Goal: Download file/media

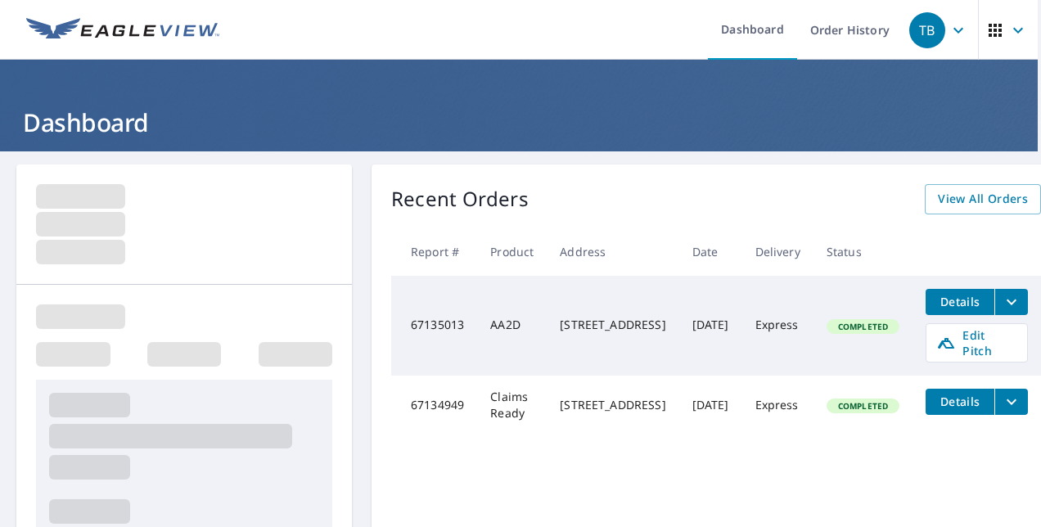
scroll to position [0, 41]
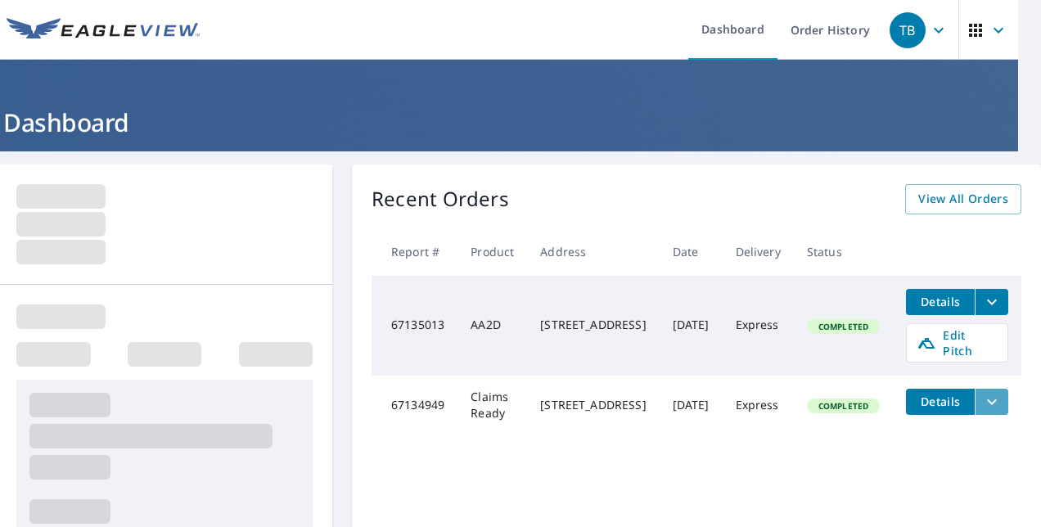
click at [982, 394] on icon "filesDropdownBtn-67134949" at bounding box center [992, 402] width 20 height 20
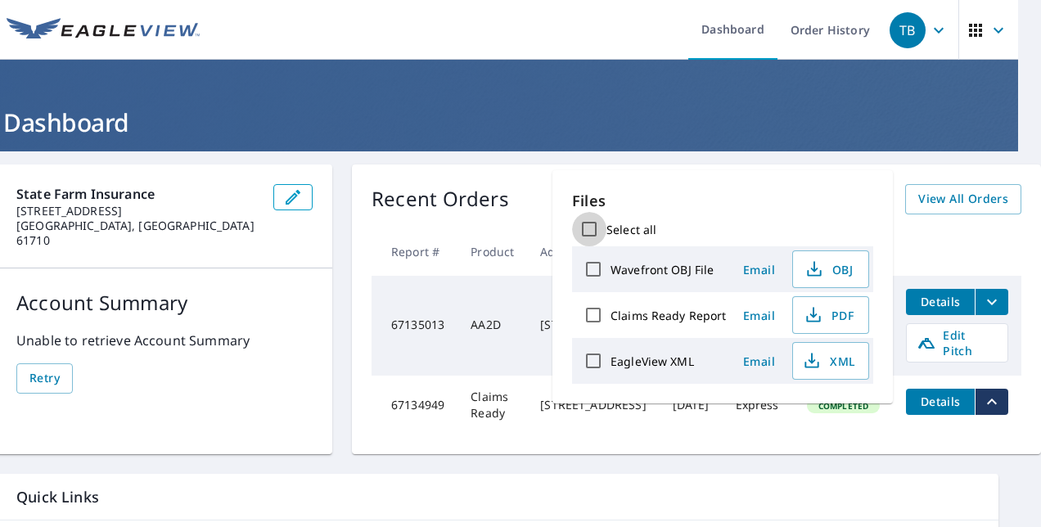
click at [597, 236] on input "Select all" at bounding box center [589, 229] width 34 height 34
checkbox input "true"
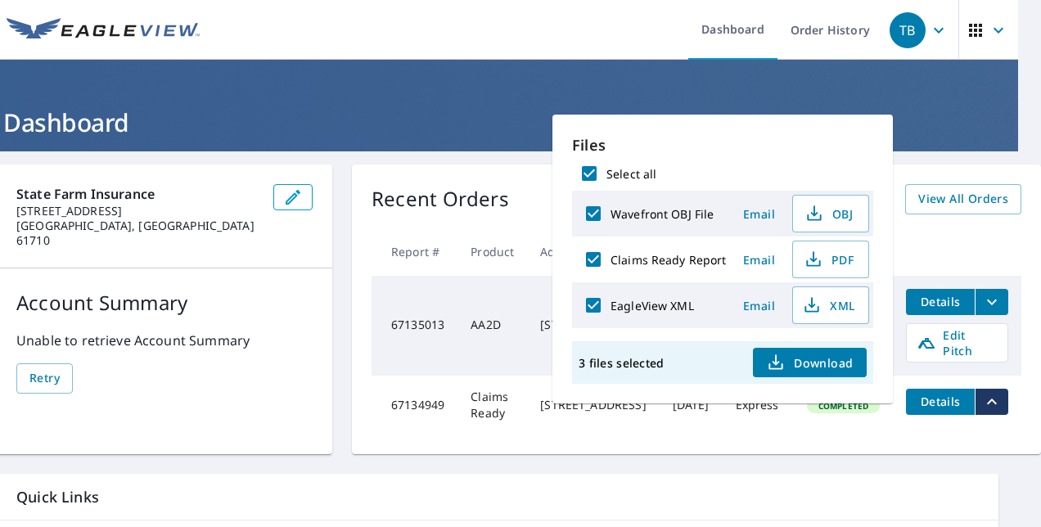
click at [589, 169] on input "Select all" at bounding box center [589, 173] width 34 height 34
checkbox input "false"
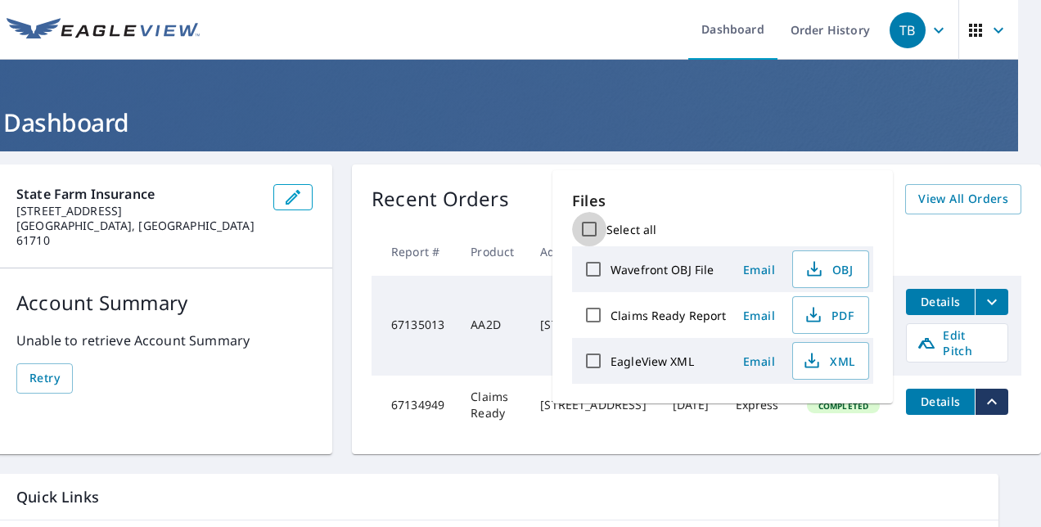
click at [588, 226] on input "Select all" at bounding box center [589, 229] width 34 height 34
checkbox input "true"
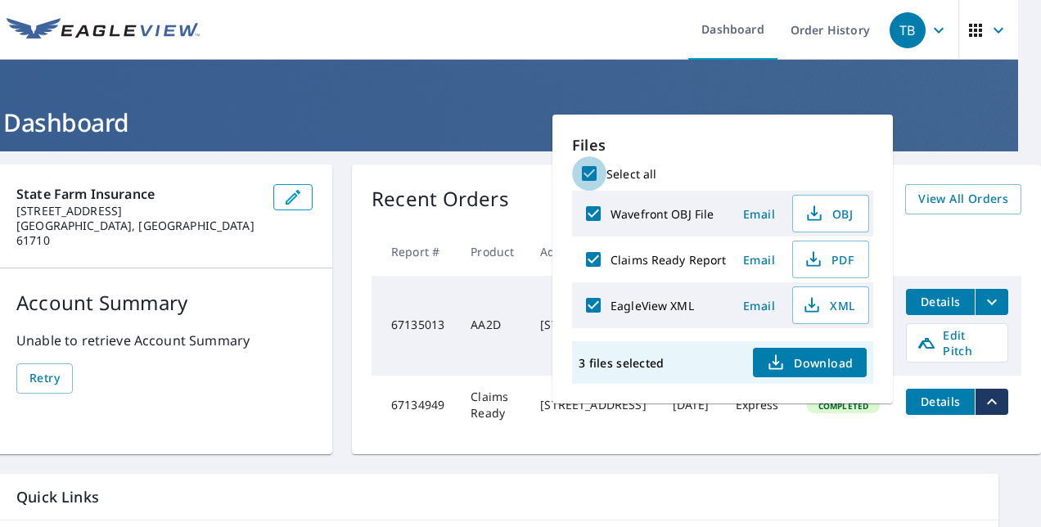
click at [587, 175] on input "Select all" at bounding box center [589, 173] width 34 height 34
checkbox input "false"
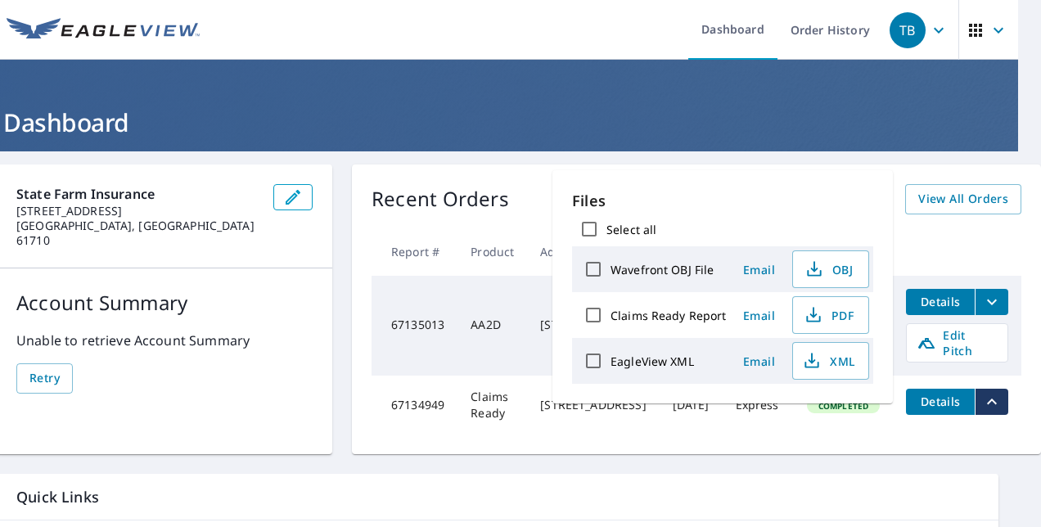
click at [594, 362] on input "EagleView XML" at bounding box center [593, 361] width 34 height 34
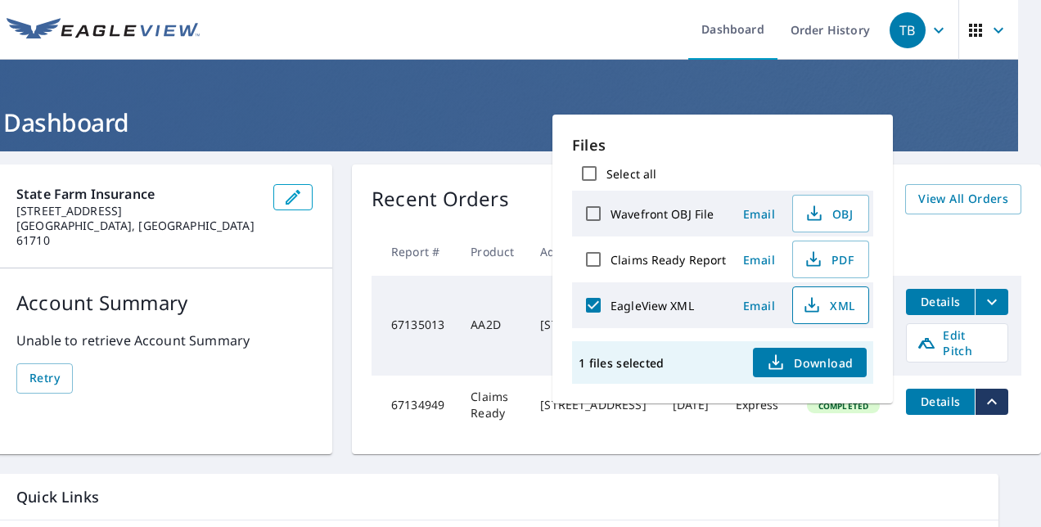
click at [827, 308] on span "XML" at bounding box center [829, 305] width 52 height 20
click at [594, 300] on input "EagleView XML" at bounding box center [593, 305] width 34 height 34
checkbox input "false"
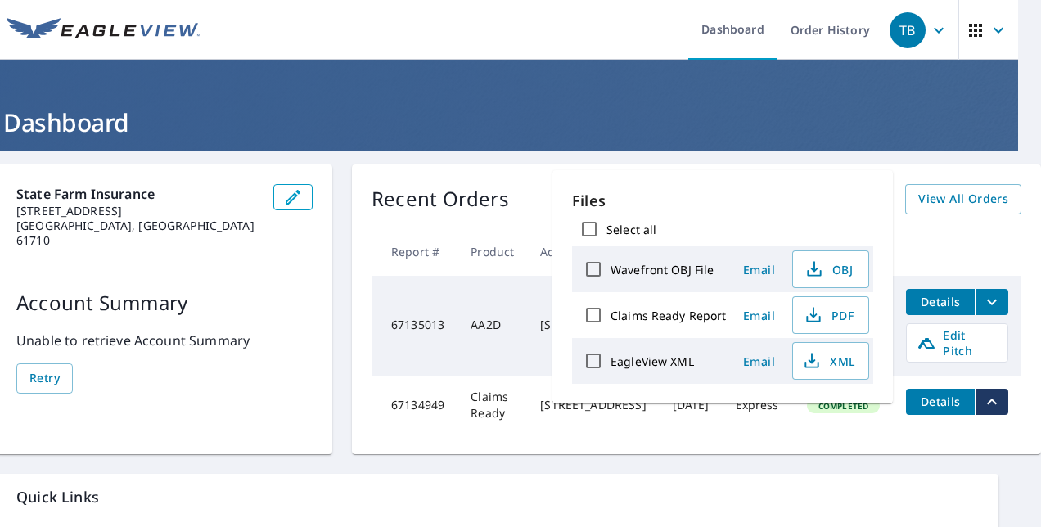
click at [939, 229] on th at bounding box center [957, 252] width 128 height 48
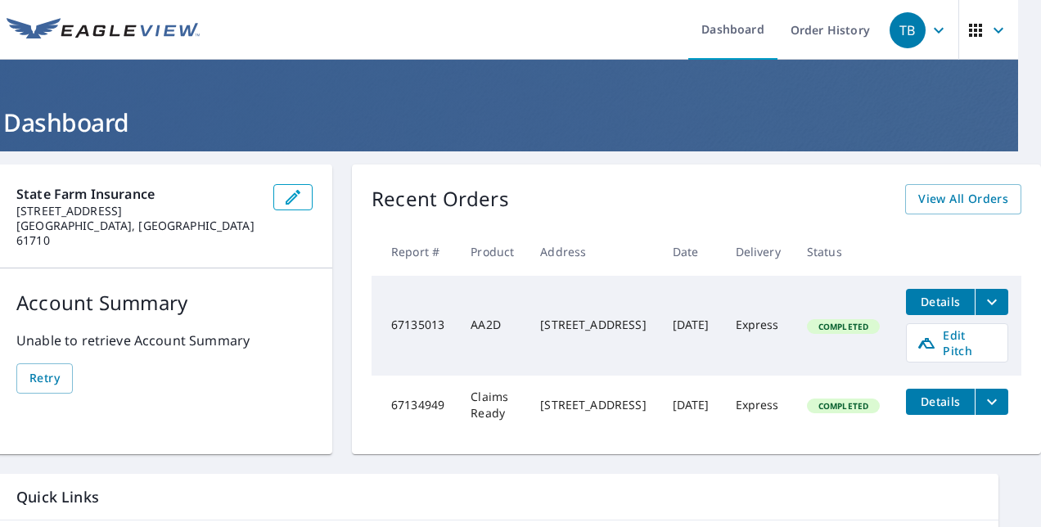
click at [633, 403] on div "[STREET_ADDRESS]" at bounding box center [593, 405] width 106 height 16
click at [928, 394] on span "Details" at bounding box center [940, 402] width 49 height 16
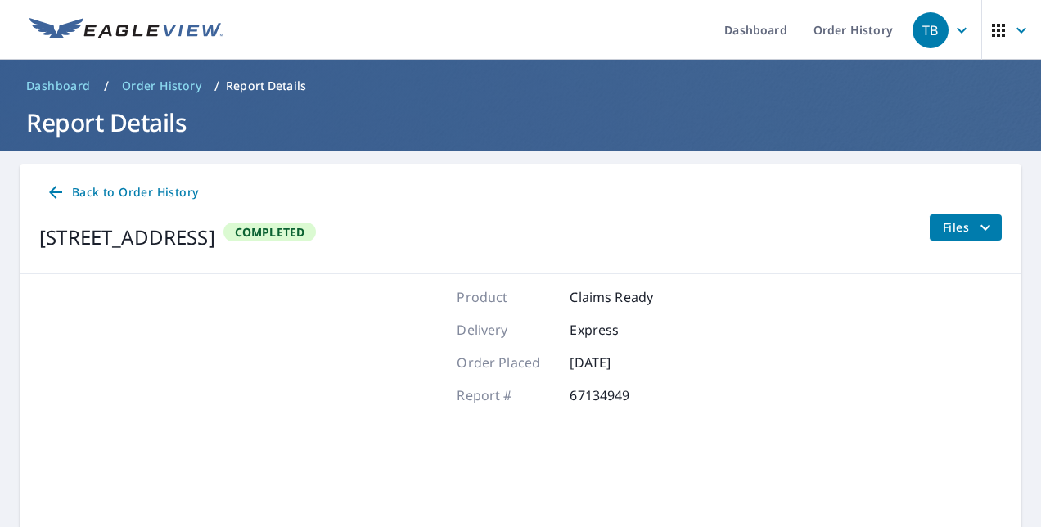
click at [957, 219] on span "Files" at bounding box center [969, 228] width 52 height 20
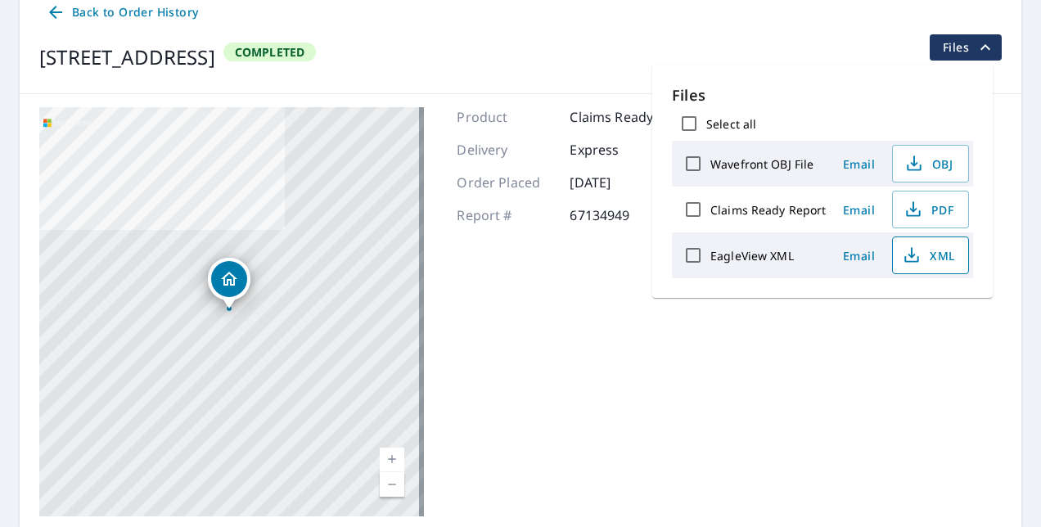
scroll to position [154, 0]
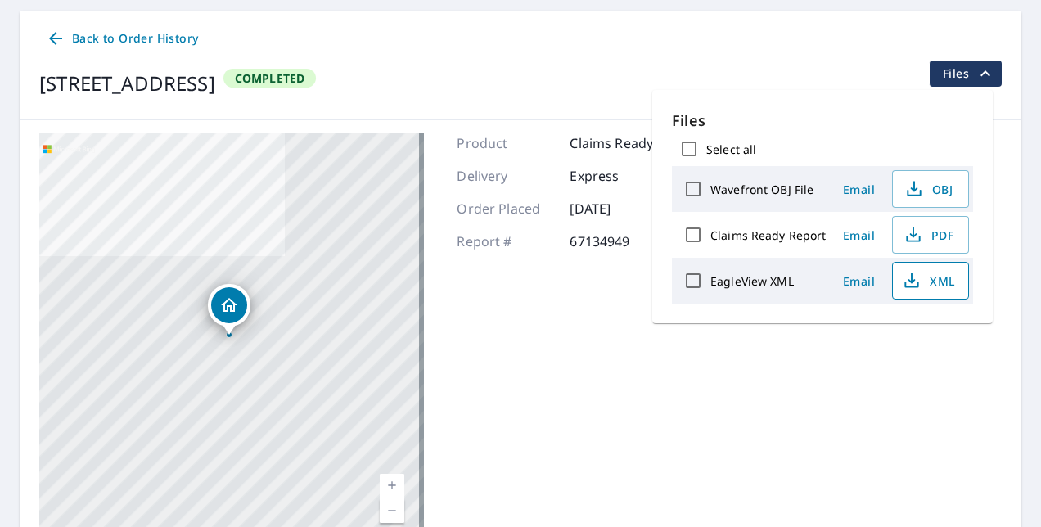
click at [939, 285] on span "XML" at bounding box center [929, 281] width 52 height 20
click at [926, 282] on span "XML" at bounding box center [929, 281] width 52 height 20
click at [941, 283] on span "XML" at bounding box center [929, 281] width 52 height 20
click at [625, 405] on div "Product Claims Ready Delivery Express Order Placed [DATE] Report # 67134949" at bounding box center [562, 337] width 211 height 409
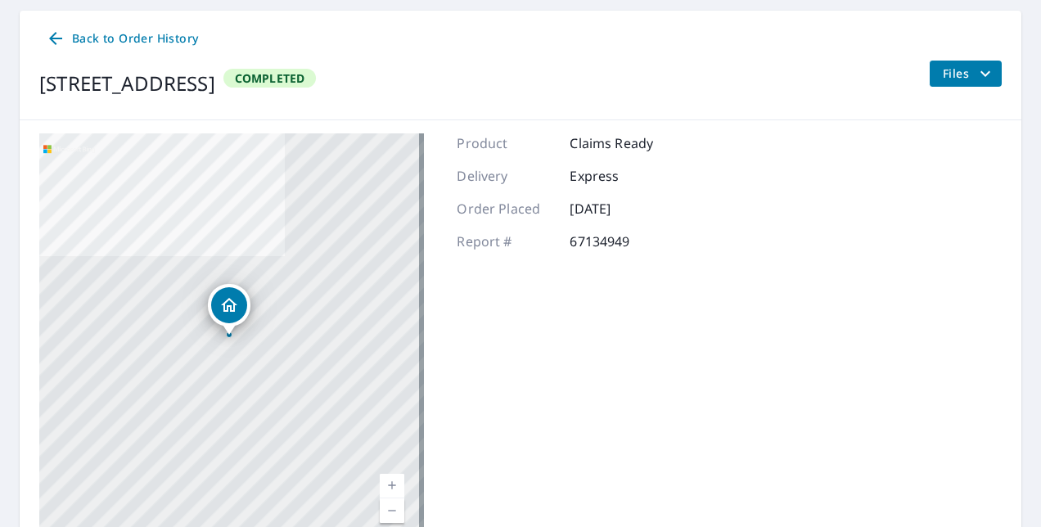
click at [962, 78] on span "Files" at bounding box center [969, 74] width 52 height 20
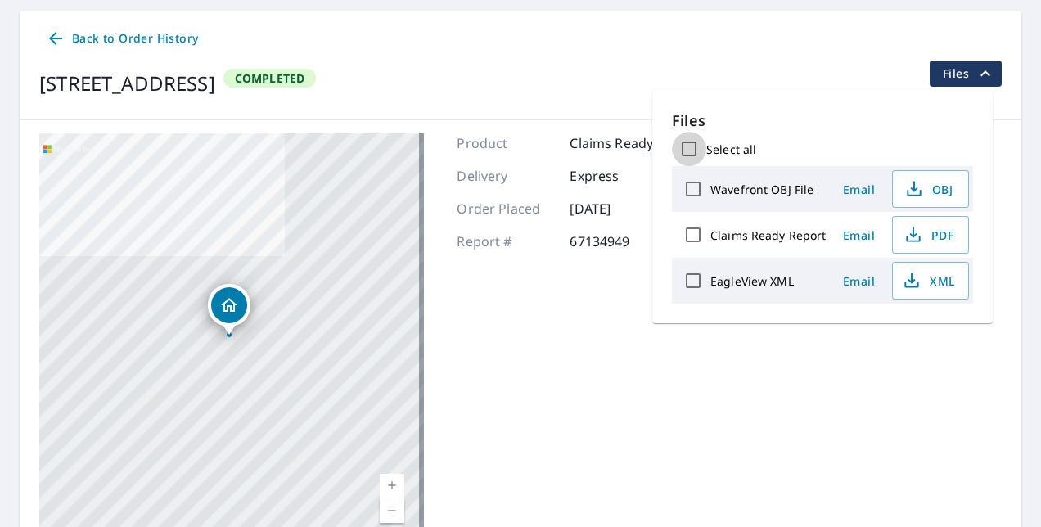
click at [691, 146] on input "Select all" at bounding box center [689, 149] width 34 height 34
checkbox input "true"
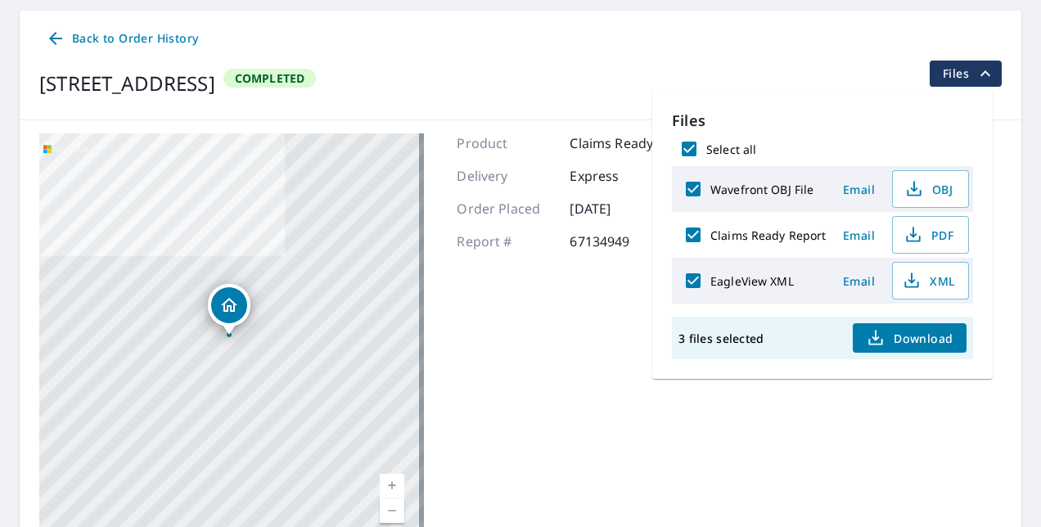
click at [887, 343] on span "Download" at bounding box center [909, 338] width 87 height 20
click at [705, 196] on input "Wavefront OBJ File" at bounding box center [693, 189] width 34 height 34
checkbox input "false"
click at [702, 274] on input "EagleView XML" at bounding box center [693, 281] width 34 height 34
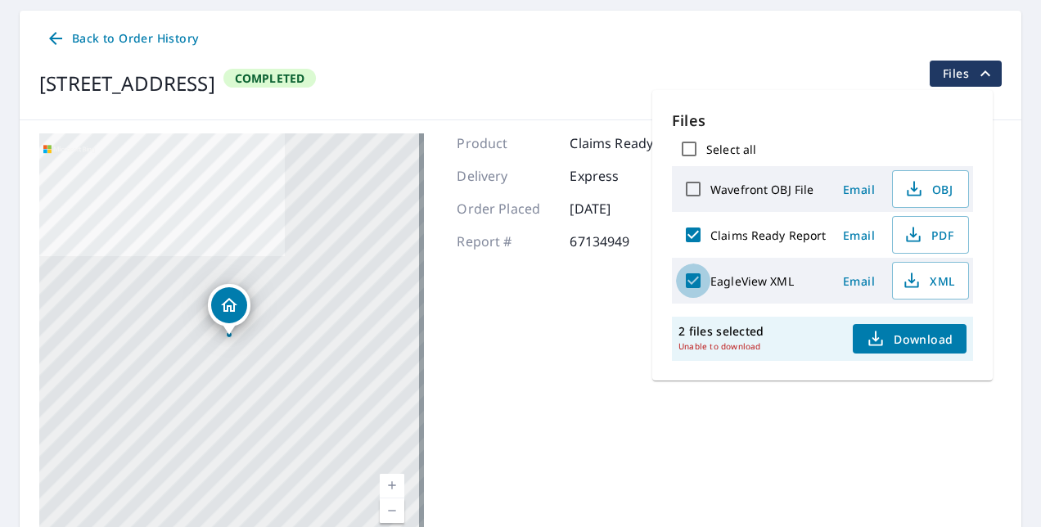
checkbox input "false"
click at [908, 345] on span "Download" at bounding box center [909, 339] width 87 height 20
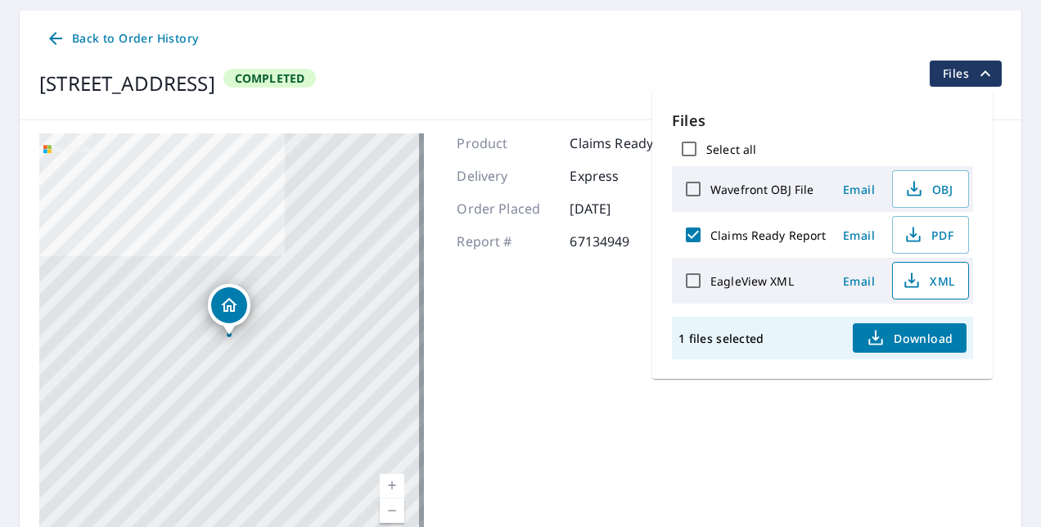
click at [920, 290] on button "XML" at bounding box center [930, 281] width 77 height 38
click at [795, 354] on div "1 files selected Download" at bounding box center [822, 338] width 301 height 43
click at [852, 278] on span "Email" at bounding box center [859, 281] width 39 height 16
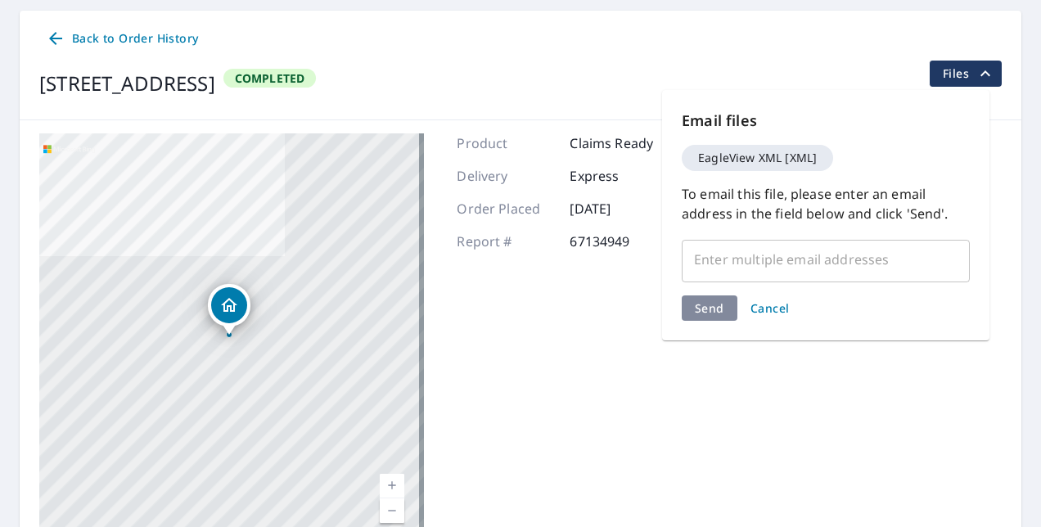
click at [797, 159] on span "EagleView XML [XML]" at bounding box center [757, 157] width 138 height 11
click at [771, 303] on span "Cancel" at bounding box center [769, 308] width 39 height 16
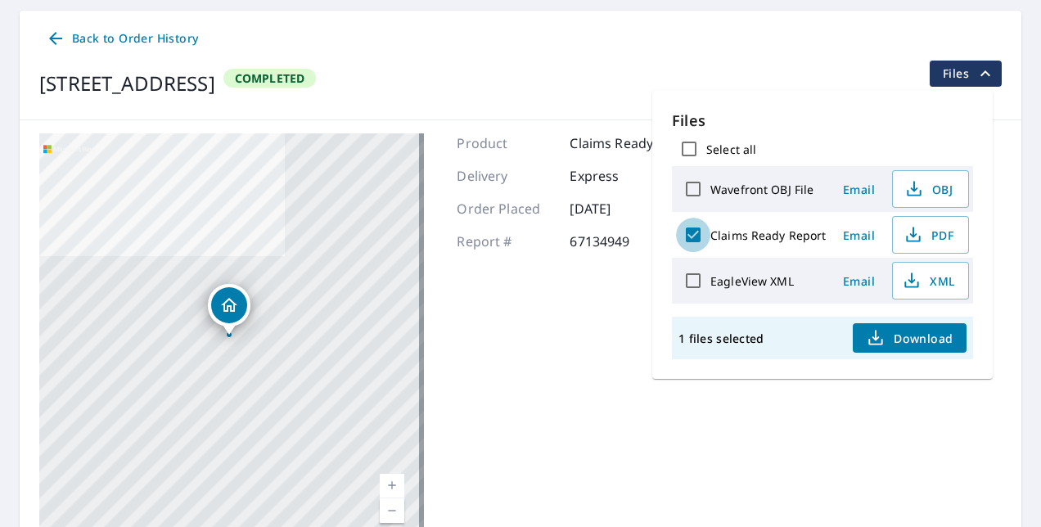
click at [699, 238] on input "Claims Ready Report" at bounding box center [693, 235] width 34 height 34
checkbox input "false"
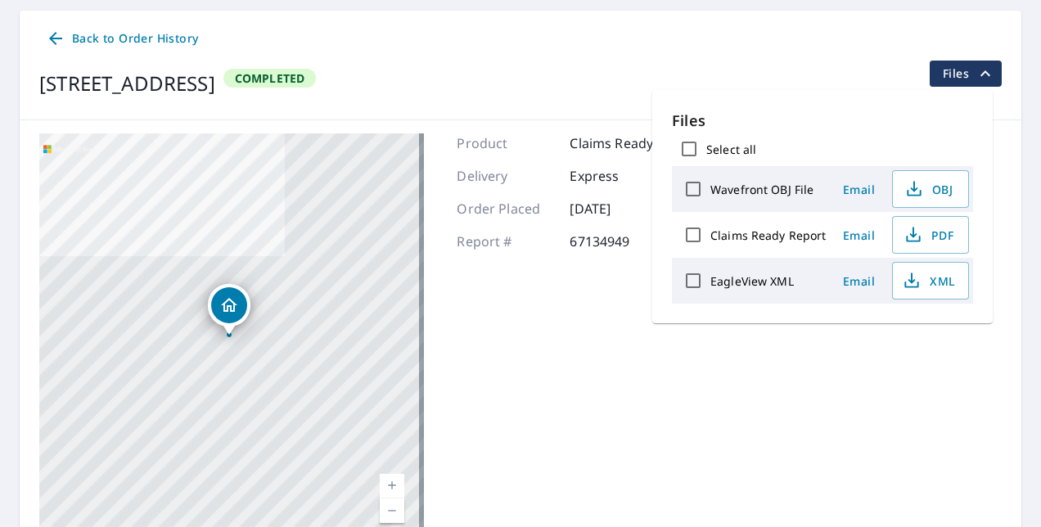
click at [687, 285] on input "EagleView XML" at bounding box center [693, 281] width 34 height 34
checkbox input "true"
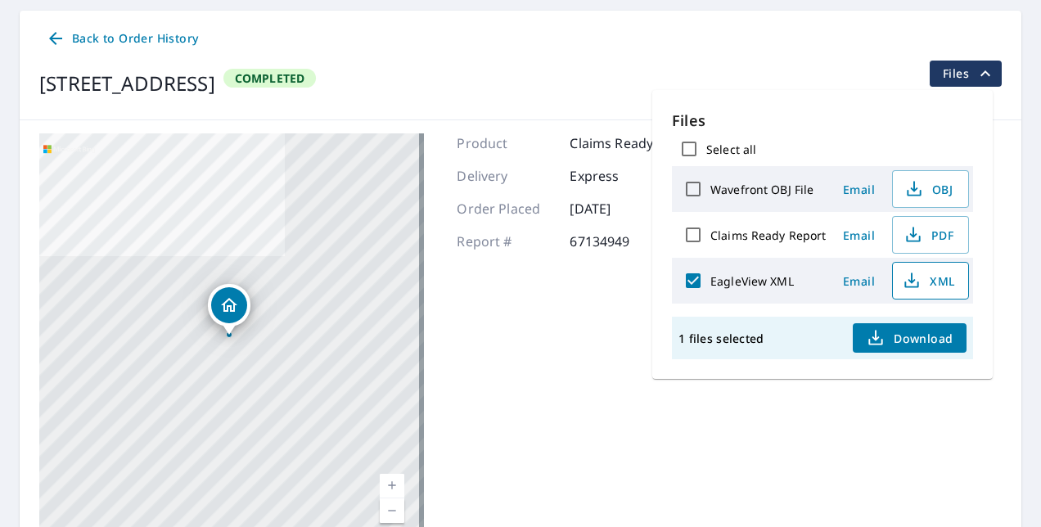
click at [928, 278] on span "XML" at bounding box center [929, 281] width 52 height 20
